Goal: Task Accomplishment & Management: Manage account settings

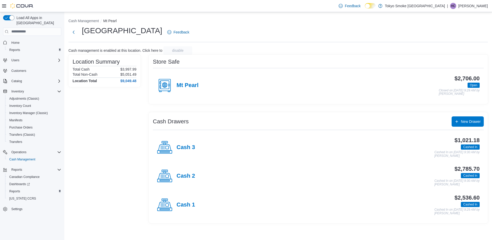
click at [190, 150] on h4 "Cash 3" at bounding box center [186, 147] width 19 height 7
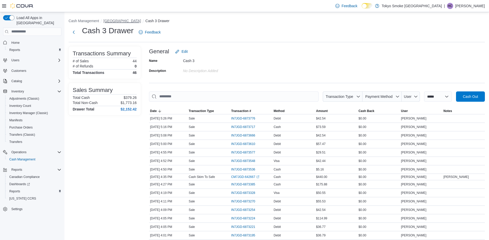
click at [137, 20] on button "[GEOGRAPHIC_DATA]" at bounding box center [122, 21] width 38 height 4
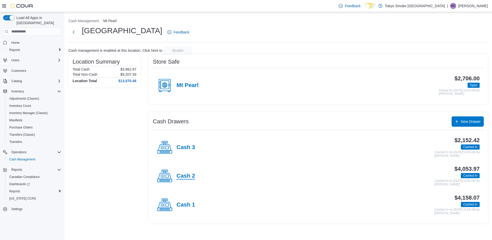
click at [179, 173] on h4 "Cash 2" at bounding box center [186, 176] width 19 height 7
click at [189, 203] on h4 "Cash 1" at bounding box center [186, 205] width 19 height 7
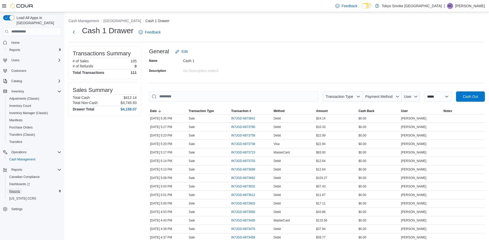
click at [14, 189] on span "Reports" at bounding box center [14, 191] width 11 height 4
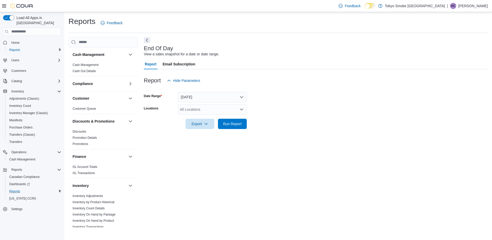
click at [190, 111] on div "All Locations" at bounding box center [212, 109] width 69 height 10
type input "****"
click at [196, 116] on span "[GEOGRAPHIC_DATA]" at bounding box center [211, 118] width 38 height 5
click at [204, 98] on button "[DATE]" at bounding box center [212, 97] width 69 height 10
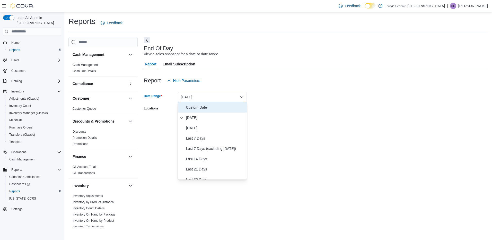
click at [201, 106] on span "Custom Date" at bounding box center [215, 107] width 59 height 6
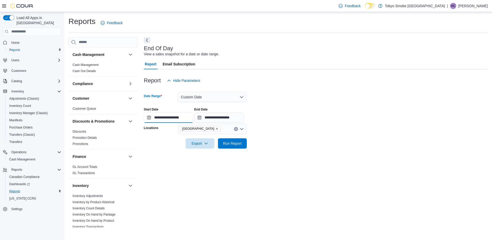
click at [183, 116] on input "**********" at bounding box center [168, 118] width 49 height 10
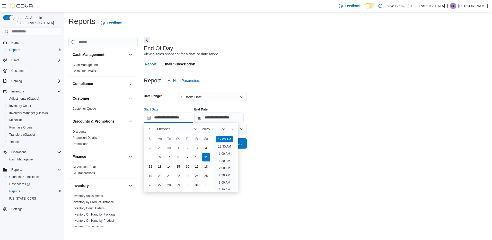
scroll to position [16, 0]
click at [151, 156] on div "5" at bounding box center [150, 157] width 9 height 9
type input "**********"
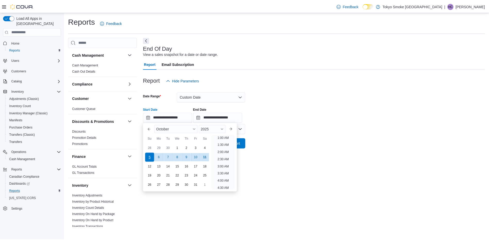
scroll to position [1, 0]
click at [378, 117] on div "**********" at bounding box center [316, 113] width 344 height 20
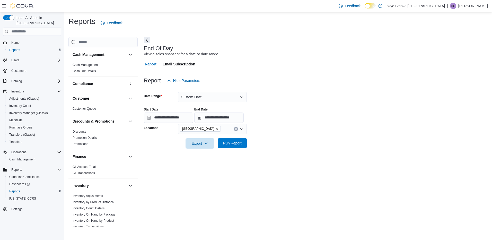
click at [238, 144] on span "Run Report" at bounding box center [232, 143] width 19 height 5
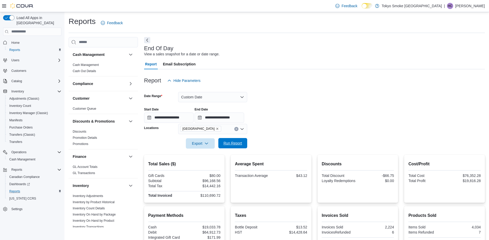
click at [234, 142] on span "Run Report" at bounding box center [232, 143] width 19 height 5
click at [223, 95] on button "Custom Date" at bounding box center [212, 97] width 69 height 10
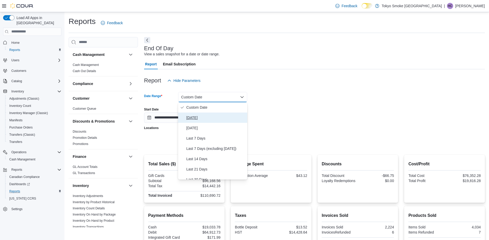
click at [209, 116] on span "[DATE]" at bounding box center [215, 118] width 59 height 6
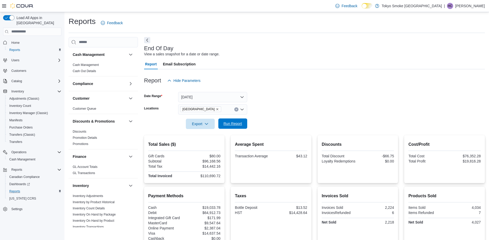
click at [237, 122] on span "Run Report" at bounding box center [232, 123] width 19 height 5
click at [187, 97] on button "[DATE]" at bounding box center [212, 97] width 69 height 10
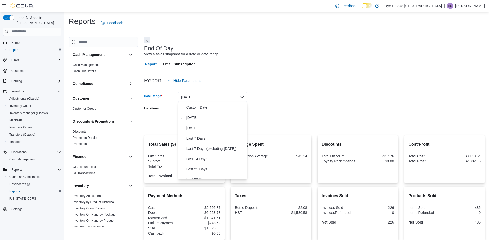
click at [344, 103] on form "Date Range [DATE] Locations [GEOGRAPHIC_DATA] Export Run Report" at bounding box center [314, 107] width 341 height 43
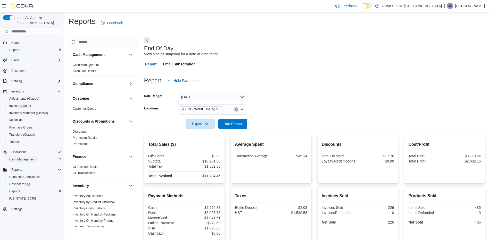
click at [26, 157] on span "Cash Management" at bounding box center [22, 159] width 26 height 4
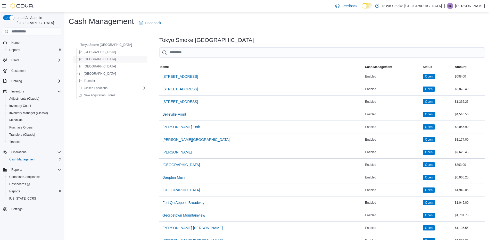
click at [110, 59] on div "[GEOGRAPHIC_DATA]" at bounding box center [112, 59] width 70 height 6
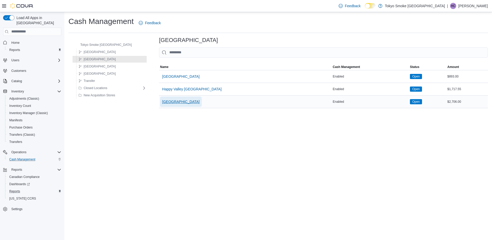
click at [166, 100] on span "[GEOGRAPHIC_DATA]" at bounding box center [181, 101] width 38 height 5
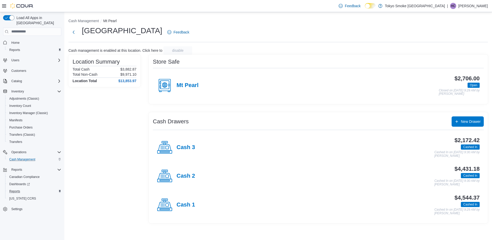
click at [174, 205] on div "Cash 1" at bounding box center [176, 204] width 38 height 15
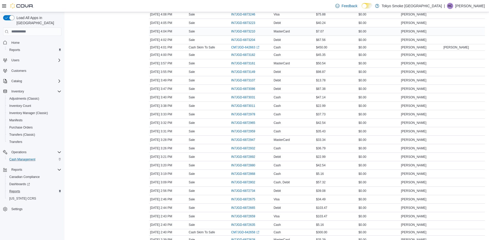
scroll to position [361, 0]
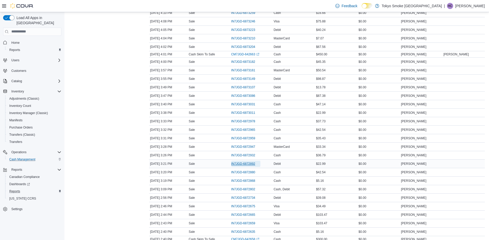
click at [249, 164] on span "IN7JGD-6872892" at bounding box center [243, 164] width 24 height 4
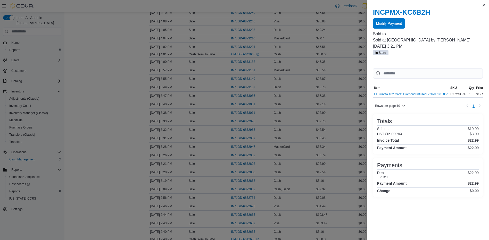
click at [385, 25] on span "Modify Payment" at bounding box center [389, 23] width 26 height 5
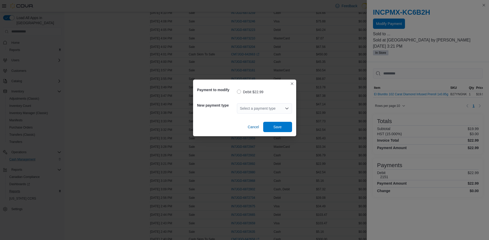
click at [275, 106] on div "Select a payment type" at bounding box center [264, 108] width 55 height 10
click at [291, 83] on button "Closes this modal window" at bounding box center [292, 83] width 6 height 6
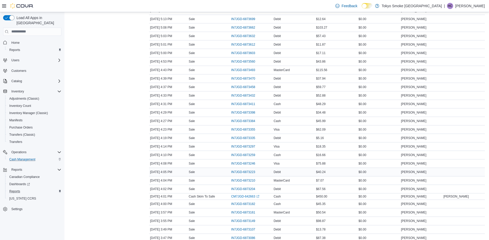
scroll to position [206, 0]
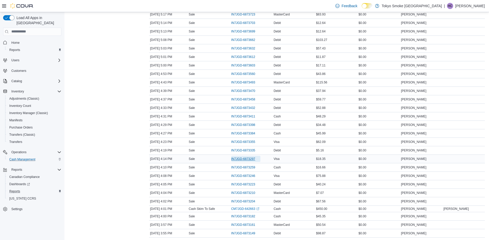
click at [249, 160] on span "IN7JGD-6873297" at bounding box center [243, 159] width 24 height 4
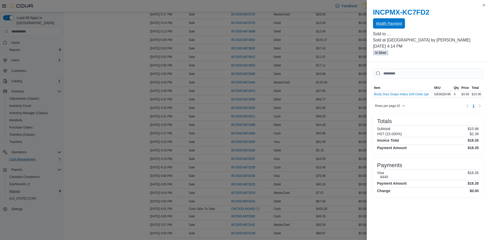
click at [382, 25] on span "Modify Payment" at bounding box center [389, 23] width 26 height 5
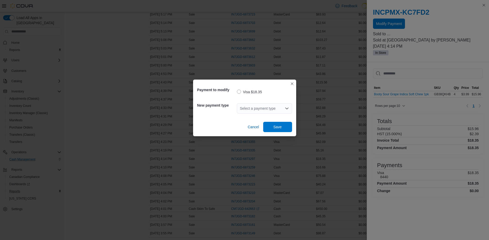
click at [282, 110] on div "Select a payment type" at bounding box center [264, 108] width 55 height 10
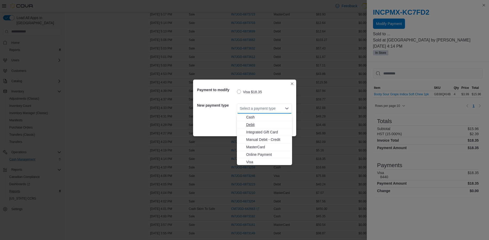
click at [253, 124] on span "Debit" at bounding box center [267, 124] width 43 height 5
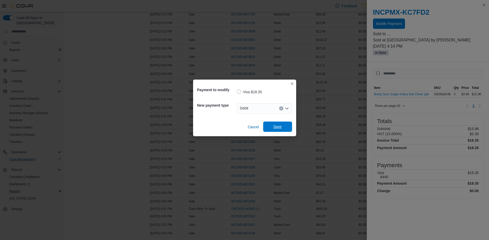
click at [279, 125] on span "Save" at bounding box center [277, 126] width 8 height 5
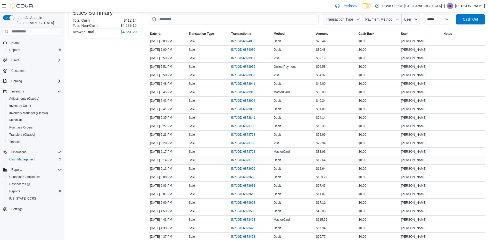
scroll to position [0, 0]
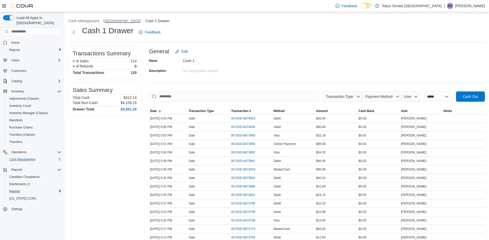
click at [131, 21] on button "[GEOGRAPHIC_DATA]" at bounding box center [122, 21] width 38 height 4
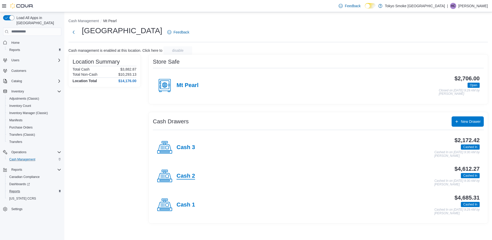
click at [185, 179] on h4 "Cash 2" at bounding box center [186, 176] width 19 height 7
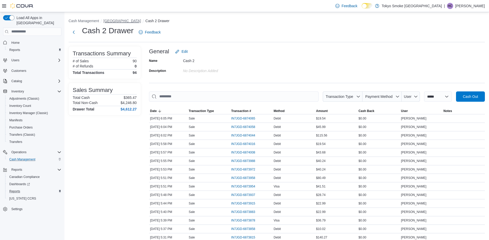
click at [125, 21] on button "[GEOGRAPHIC_DATA]" at bounding box center [122, 21] width 38 height 4
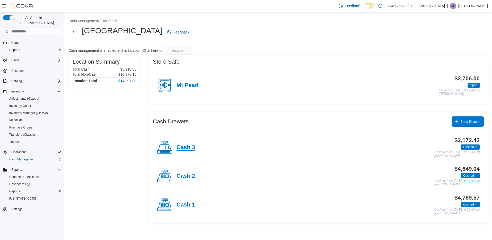
click at [178, 151] on h4 "Cash 3" at bounding box center [186, 147] width 19 height 7
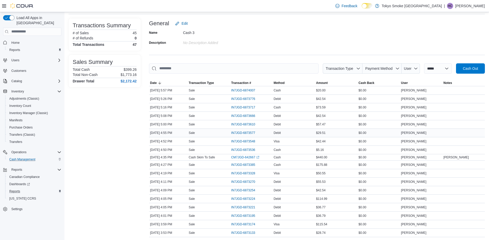
scroll to position [26, 0]
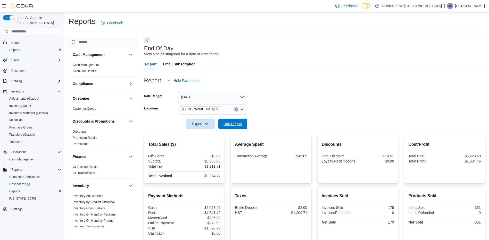
click at [228, 126] on span "Run Report" at bounding box center [232, 123] width 19 height 5
click at [219, 100] on button "[DATE]" at bounding box center [212, 97] width 69 height 10
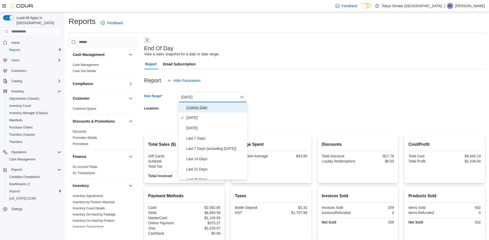
click at [215, 111] on button "Custom Date" at bounding box center [212, 107] width 69 height 10
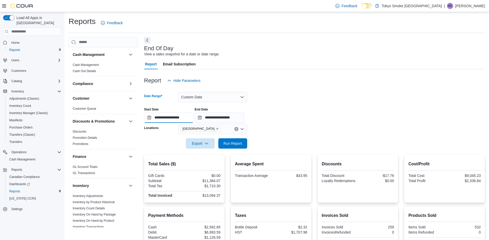
click at [184, 117] on input "**********" at bounding box center [168, 118] width 49 height 10
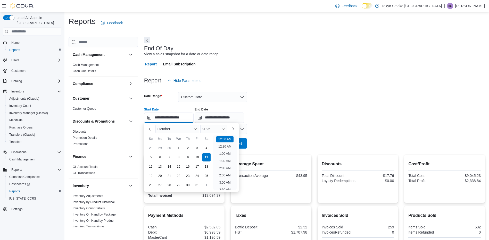
scroll to position [16, 0]
click at [150, 156] on div "5" at bounding box center [150, 157] width 9 height 9
type input "**********"
click at [245, 144] on button "Run Report" at bounding box center [232, 143] width 29 height 10
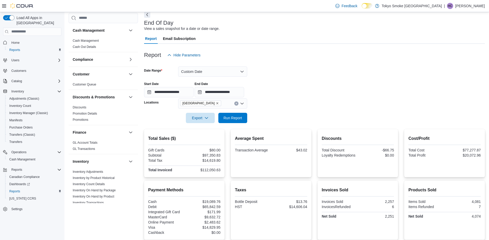
scroll to position [26, 0]
